Goal: Find specific page/section: Find specific page/section

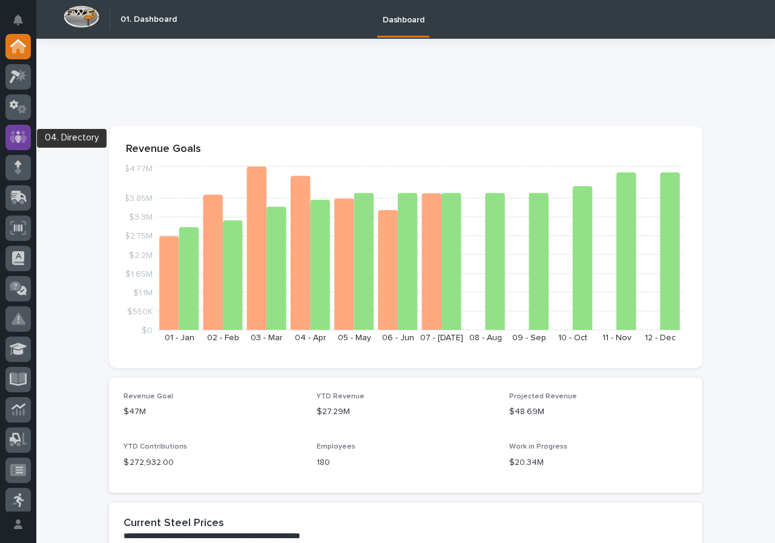
click at [16, 143] on icon at bounding box center [19, 137] width 18 height 14
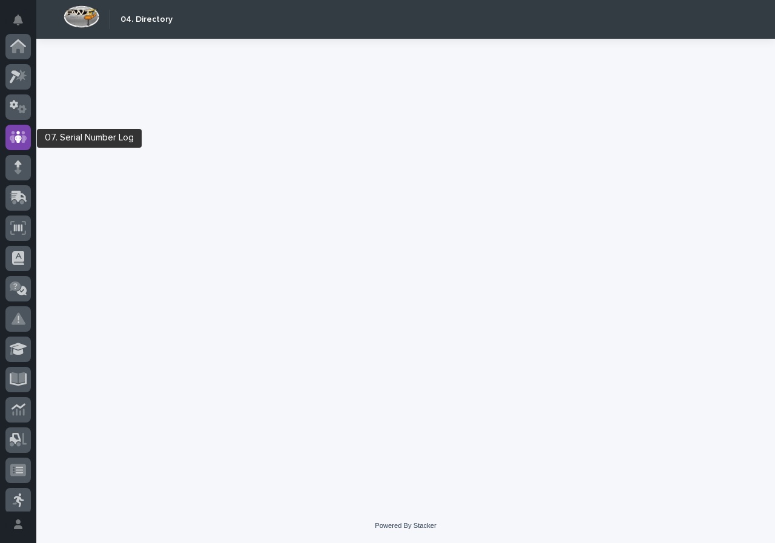
scroll to position [91, 0]
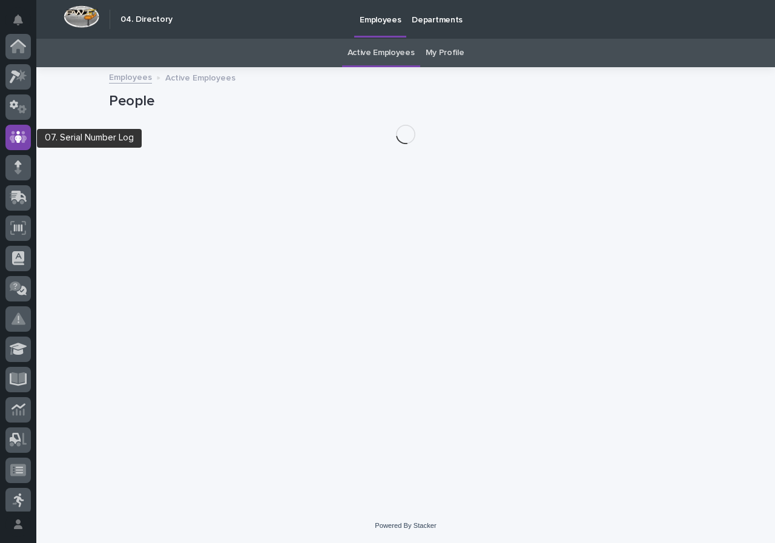
scroll to position [91, 0]
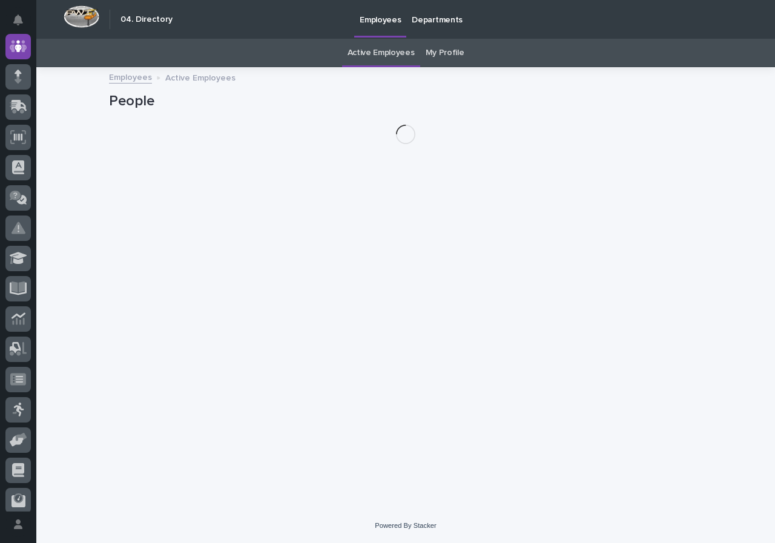
click at [434, 53] on link "My Profile" at bounding box center [444, 53] width 39 height 28
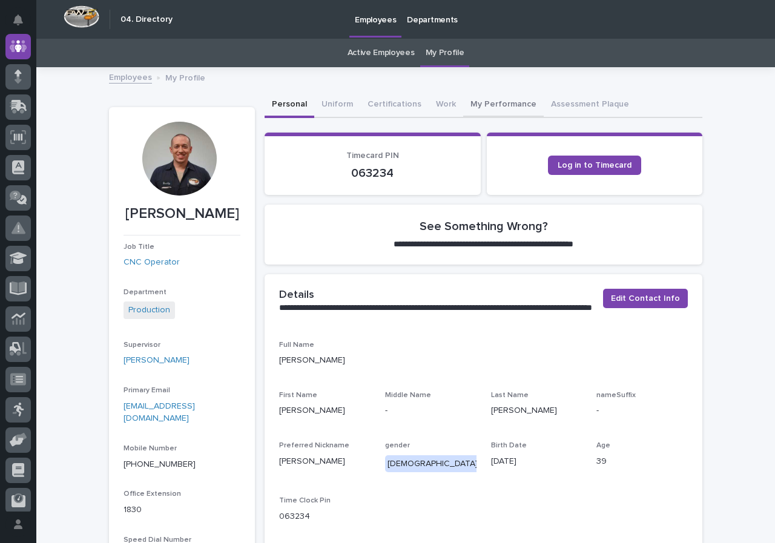
click at [482, 99] on button "My Performance" at bounding box center [503, 105] width 80 height 25
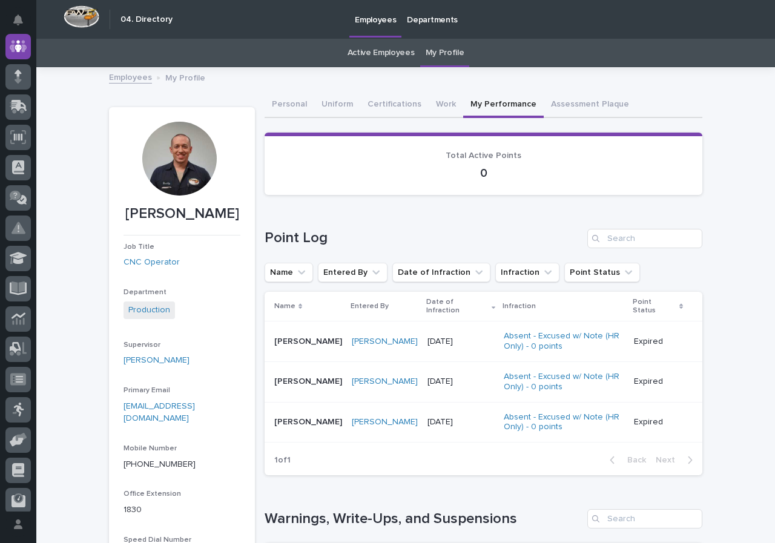
click at [463, 109] on button "My Performance" at bounding box center [503, 105] width 80 height 25
click at [445, 108] on button "Work" at bounding box center [445, 105] width 34 height 25
